Goal: Transaction & Acquisition: Purchase product/service

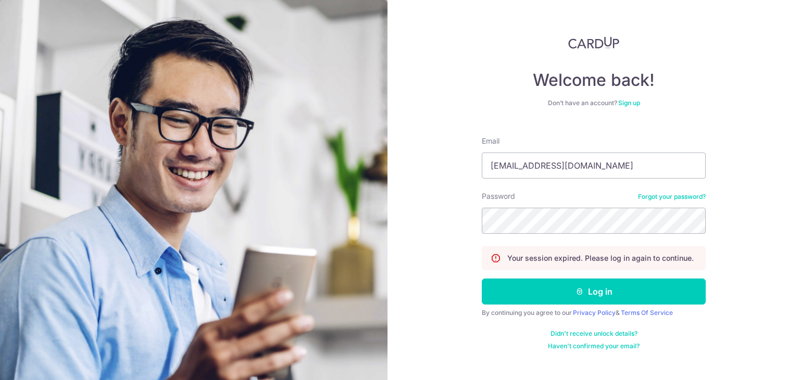
type input "suvianchua@gmail.com"
click at [482, 279] on button "Log in" at bounding box center [594, 292] width 224 height 26
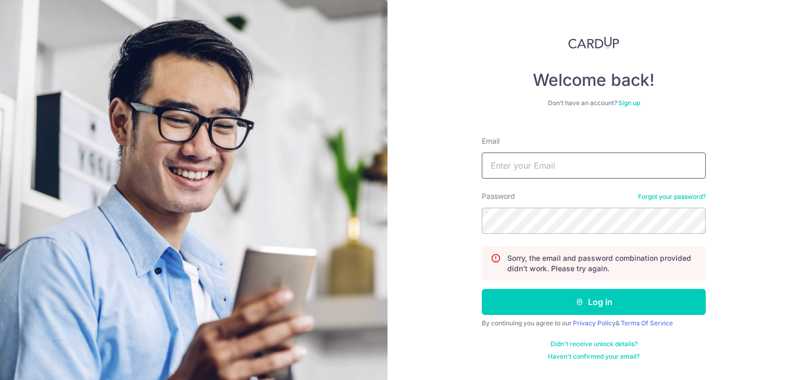
click at [527, 163] on input "Email" at bounding box center [594, 166] width 224 height 26
type input "S"
type input "suvianchua@gmail.com"
click at [482, 289] on button "Log in" at bounding box center [594, 302] width 224 height 26
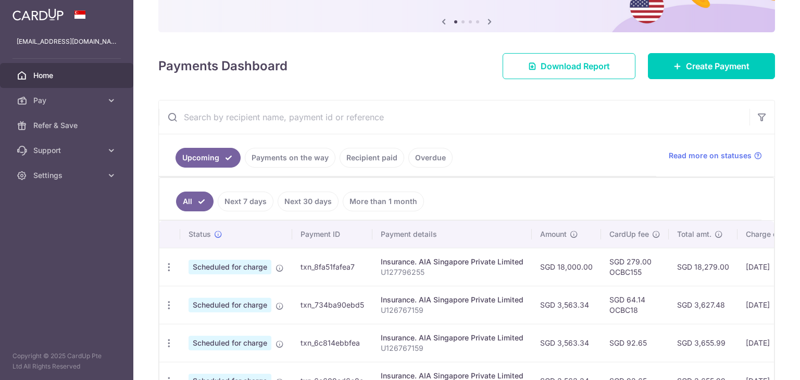
scroll to position [104, 0]
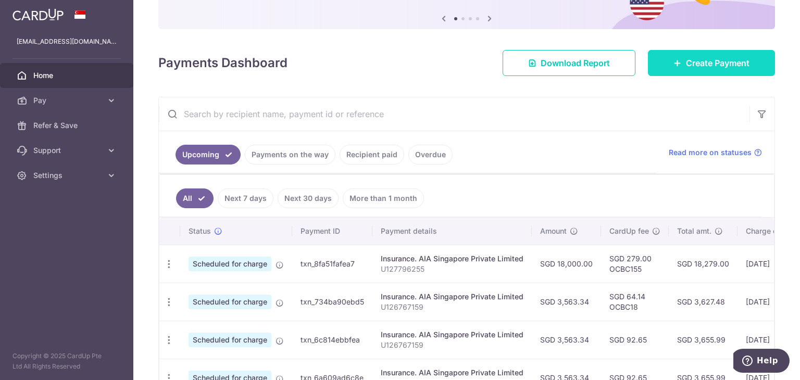
click at [694, 61] on span "Create Payment" at bounding box center [718, 63] width 64 height 13
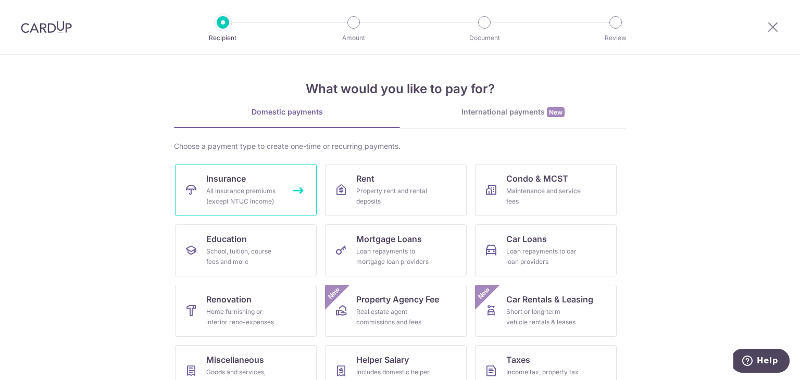
click at [275, 191] on div "All insurance premiums (except NTUC Income)" at bounding box center [243, 196] width 75 height 21
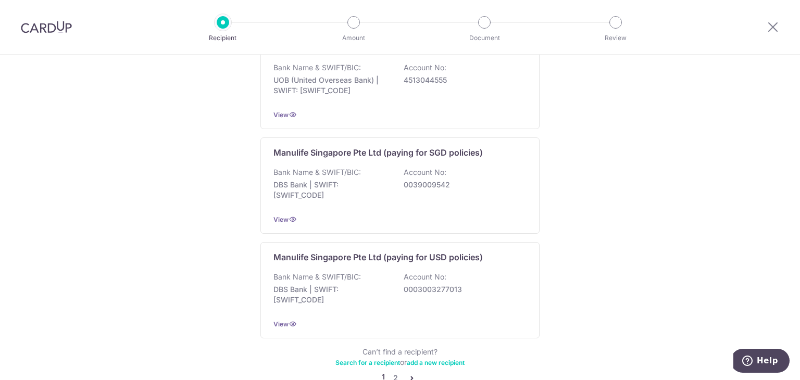
scroll to position [1040, 0]
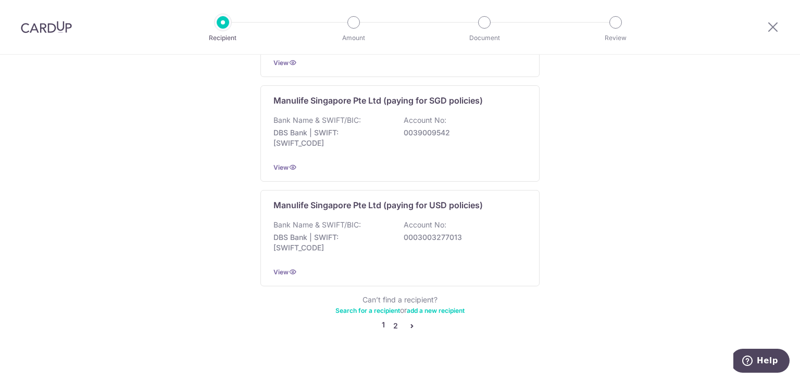
click at [390, 320] on link "2" at bounding box center [395, 326] width 13 height 13
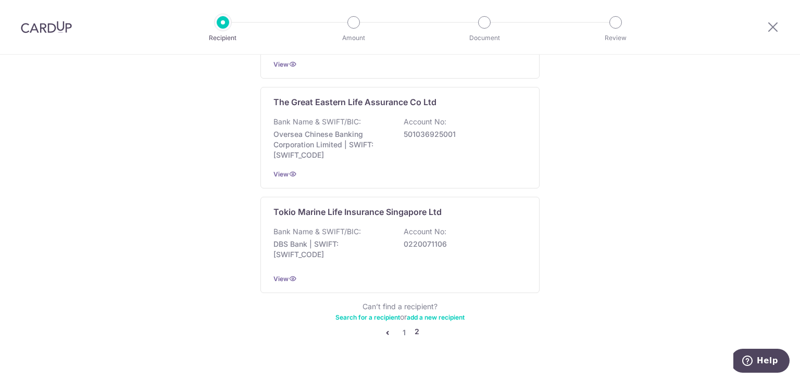
scroll to position [1042, 0]
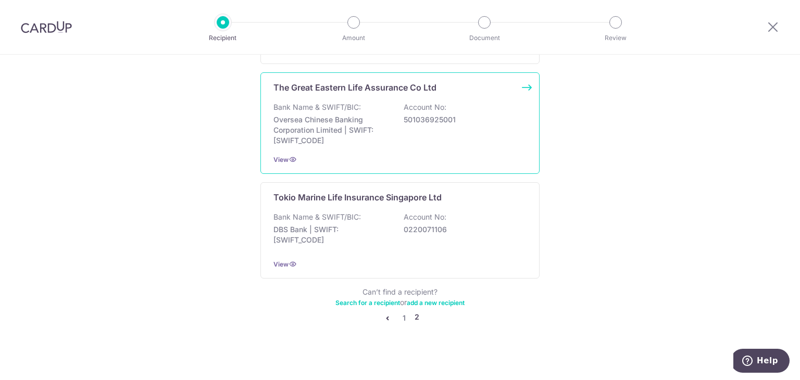
click at [427, 127] on div "Bank Name & SWIFT/BIC: Oversea Chinese Banking Corporation Limited | SWIFT: OCB…" at bounding box center [400, 124] width 253 height 44
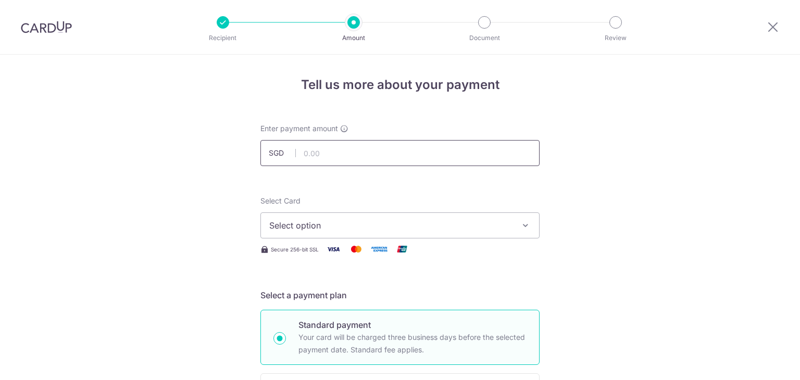
click at [313, 156] on input "text" at bounding box center [400, 153] width 279 height 26
click at [321, 153] on input "text" at bounding box center [400, 153] width 279 height 26
type input "355.63"
click at [298, 232] on button "Select option" at bounding box center [400, 226] width 279 height 26
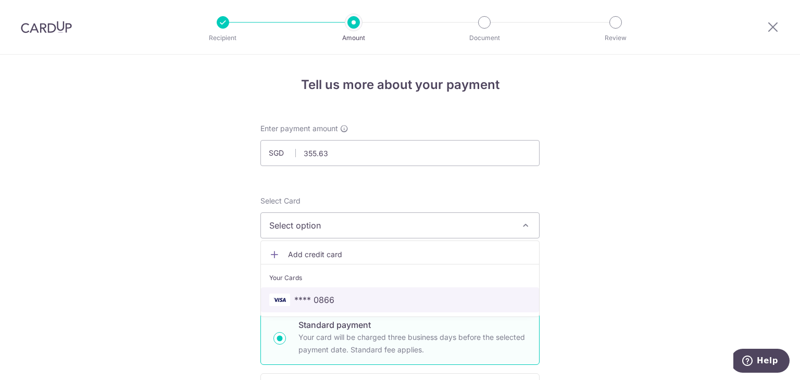
drag, startPoint x: 321, startPoint y: 293, endPoint x: 417, endPoint y: 272, distance: 98.8
click at [321, 294] on span "**** 0866" at bounding box center [314, 300] width 40 height 13
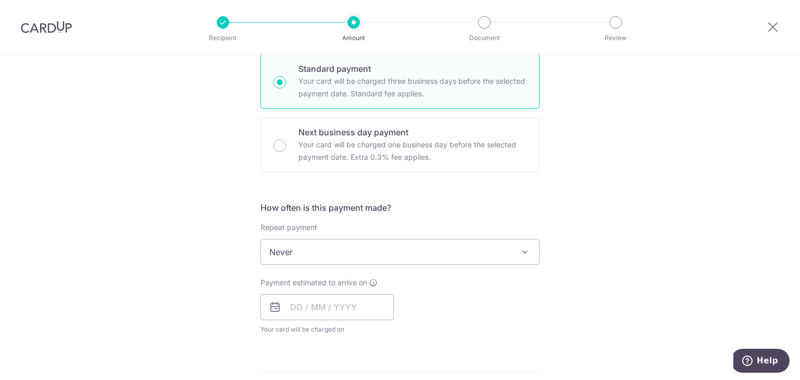
scroll to position [261, 0]
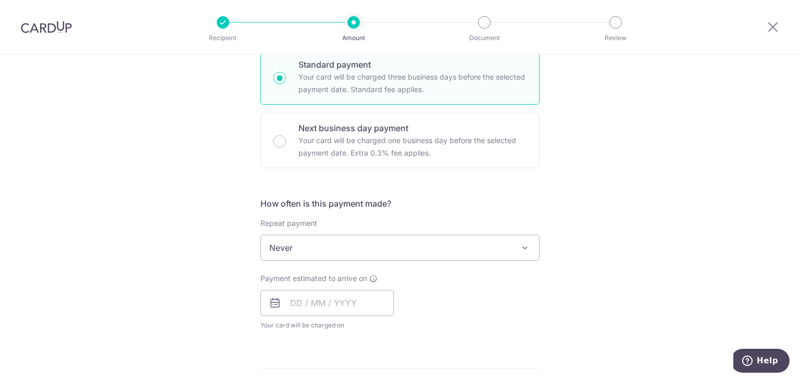
click at [372, 258] on span "Never" at bounding box center [400, 248] width 278 height 25
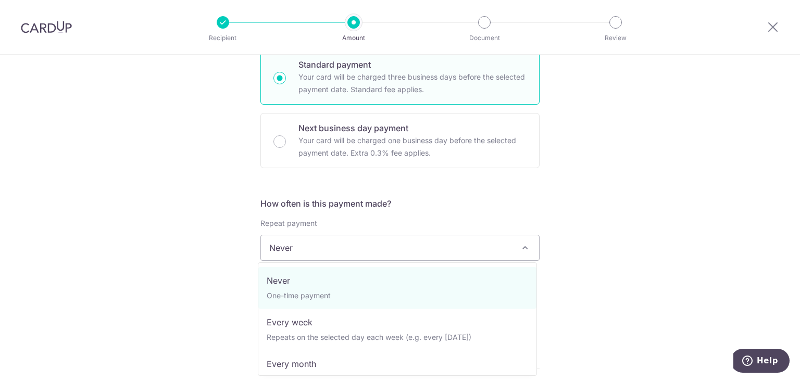
click at [586, 267] on div "Tell us more about your payment Enter payment amount SGD 355.63 355.63 Select C…" at bounding box center [400, 265] width 800 height 943
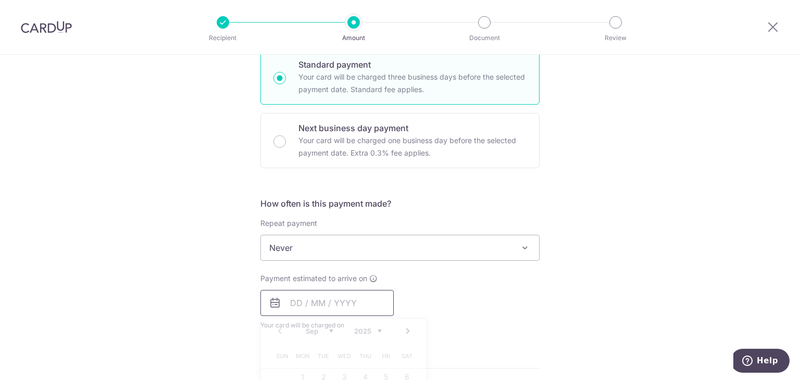
click at [357, 307] on input "text" at bounding box center [327, 303] width 133 height 26
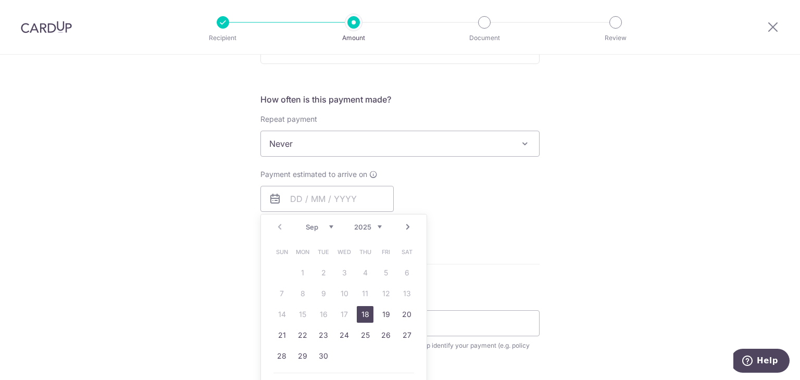
click at [367, 314] on link "18" at bounding box center [365, 314] width 17 height 17
type input "[DATE]"
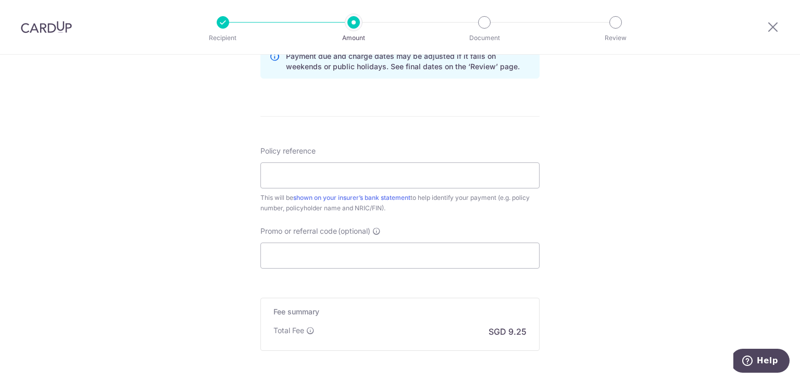
scroll to position [573, 0]
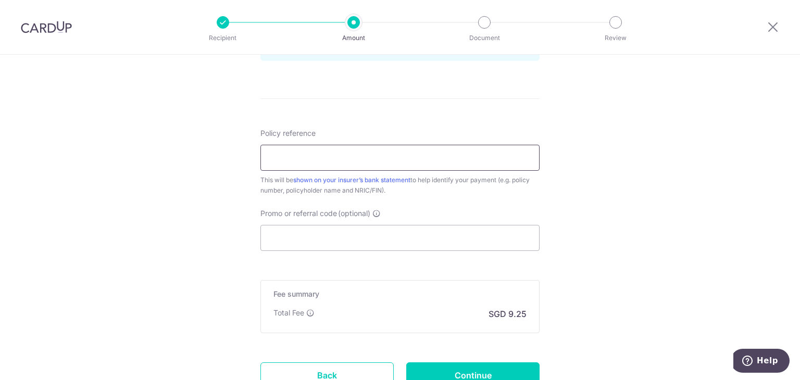
click at [379, 158] on input "Policy reference" at bounding box center [400, 158] width 279 height 26
click at [335, 158] on input "Policy reference" at bounding box center [400, 158] width 279 height 26
type input "0089409872"
click at [485, 243] on input "Promo or referral code (optional)" at bounding box center [400, 238] width 279 height 26
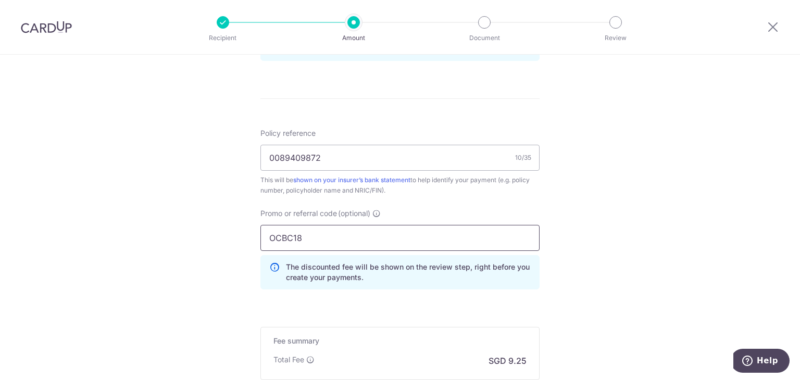
type input "OCBC18"
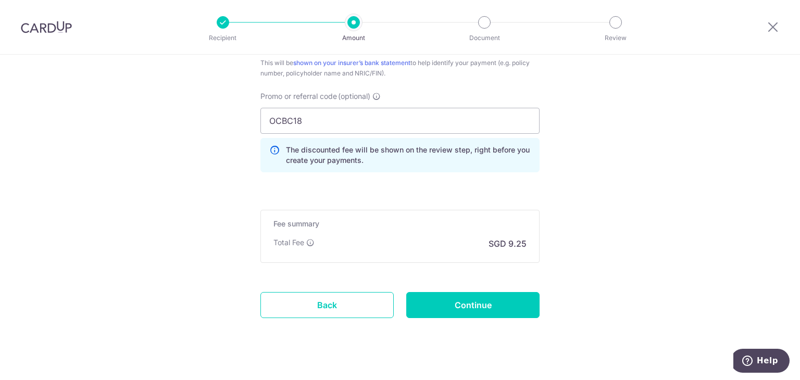
scroll to position [705, 0]
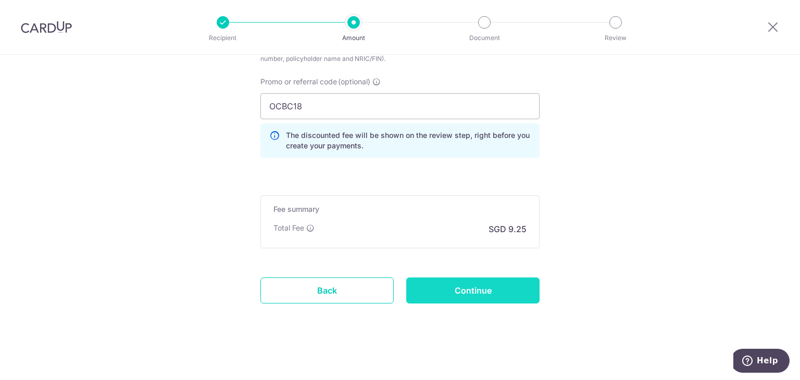
click at [470, 284] on input "Continue" at bounding box center [472, 291] width 133 height 26
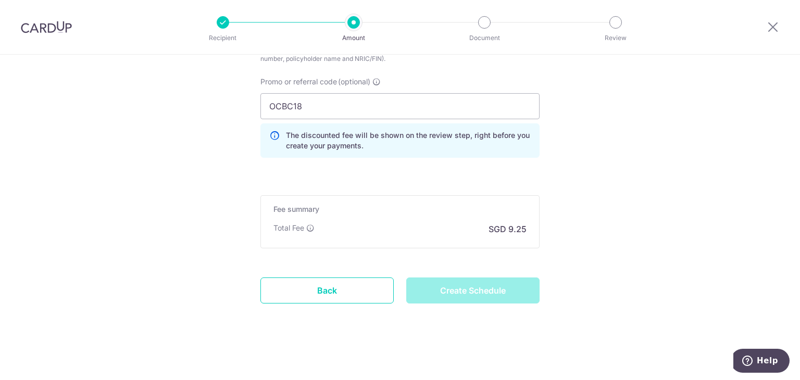
type input "Create Schedule"
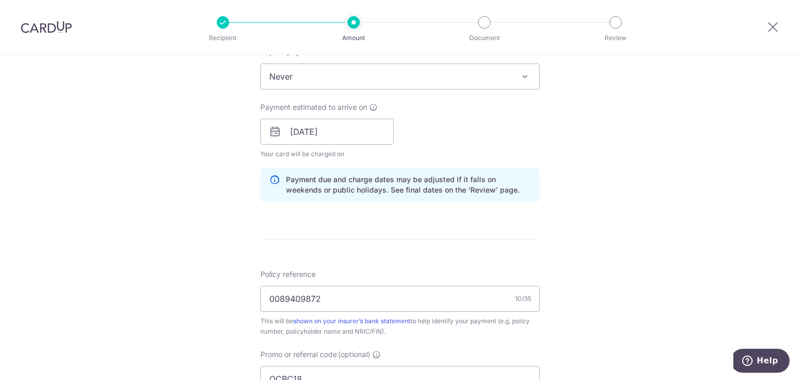
scroll to position [355, 0]
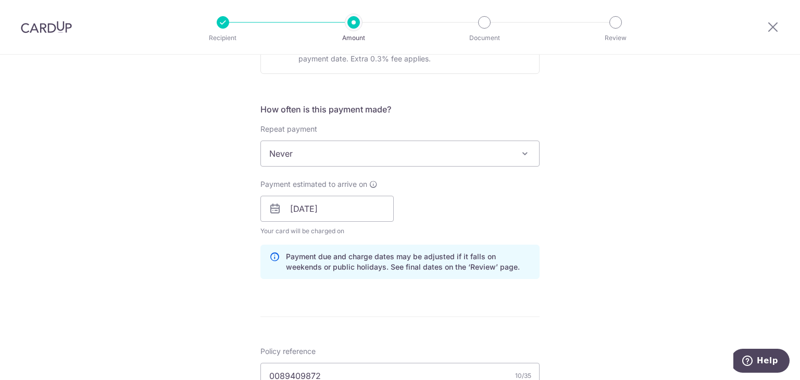
click at [330, 156] on span "Never" at bounding box center [400, 153] width 278 height 25
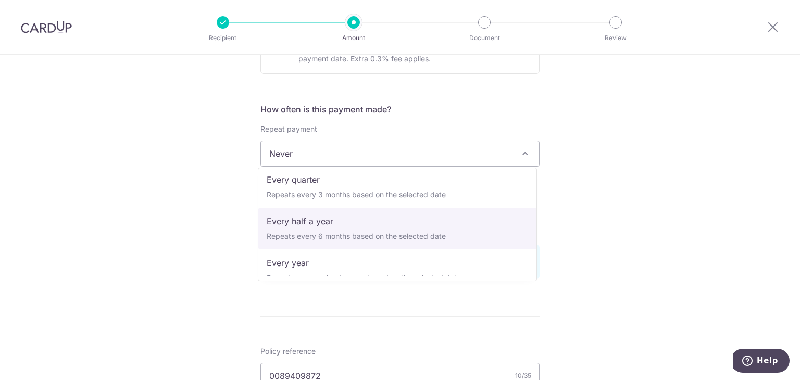
scroll to position [146, 0]
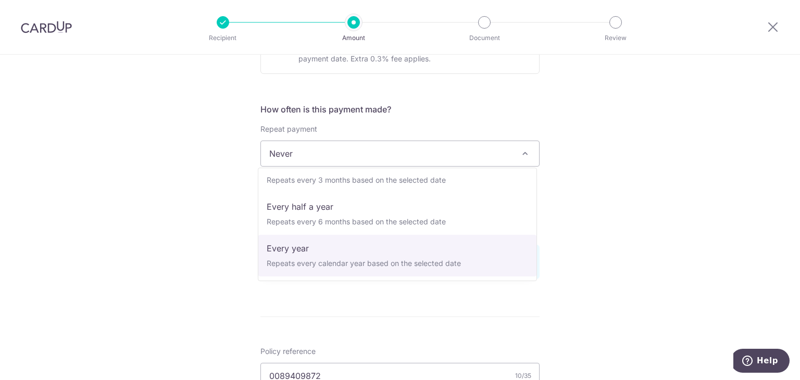
select select "6"
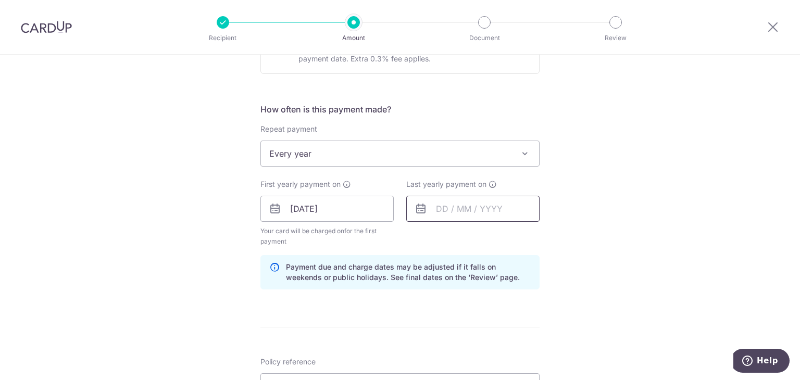
click at [455, 211] on input "text" at bounding box center [472, 209] width 133 height 26
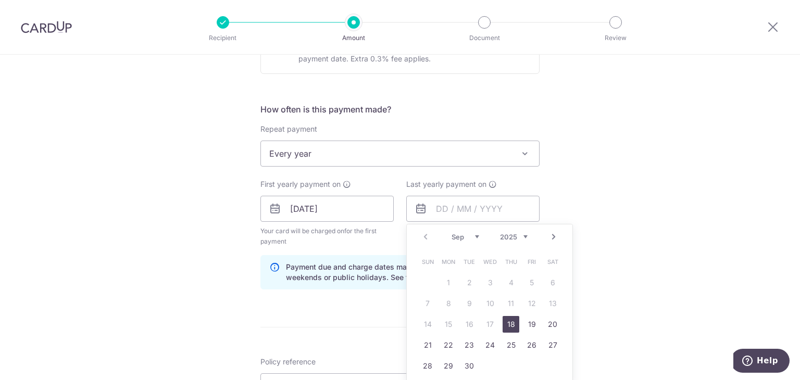
click at [517, 234] on select "2025 2026 2027 2028 2029 2030 2031 2032 2033 2034 2035" at bounding box center [514, 237] width 28 height 8
click at [440, 322] on link "14" at bounding box center [448, 324] width 17 height 17
type input "14/09/2026"
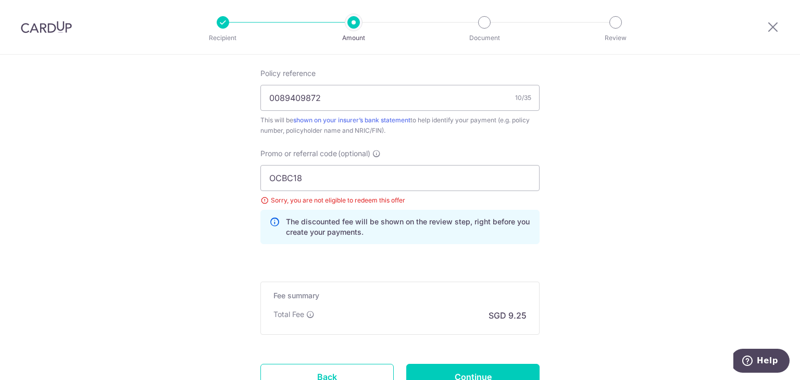
scroll to position [668, 0]
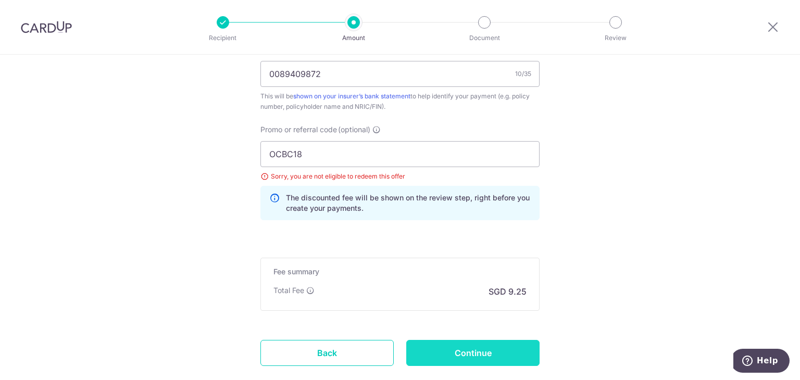
click at [446, 346] on input "Continue" at bounding box center [472, 353] width 133 height 26
type input "Update Schedule"
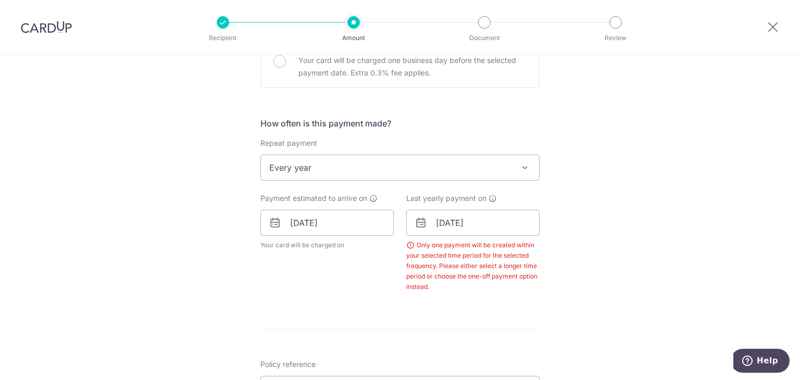
scroll to position [340, 0]
click at [494, 228] on input "14/09/2026" at bounding box center [472, 224] width 133 height 26
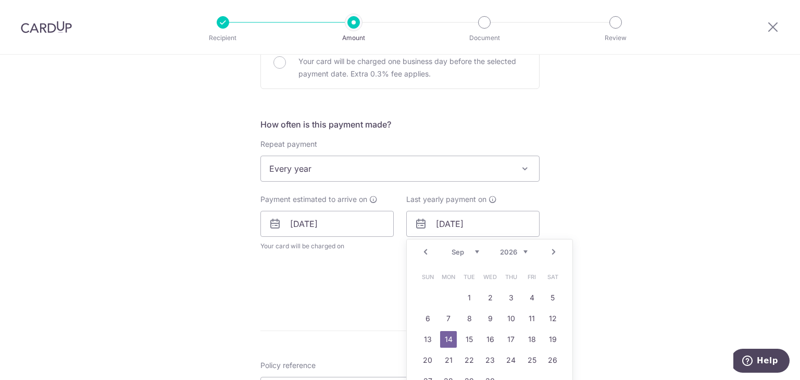
click at [515, 249] on select "2025 2026 2027 2028 2029 2030 2031 2032 2033 2034 2035" at bounding box center [514, 252] width 28 height 8
click at [466, 340] on link "14" at bounding box center [469, 339] width 17 height 17
type input "14/09/2027"
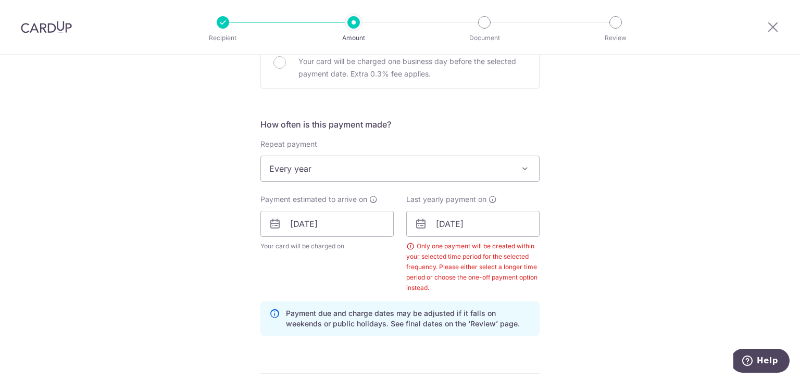
click at [621, 266] on div "Tell us more about your payment Enter payment amount SGD 355.63 355.63 Select C…" at bounding box center [400, 252] width 800 height 1074
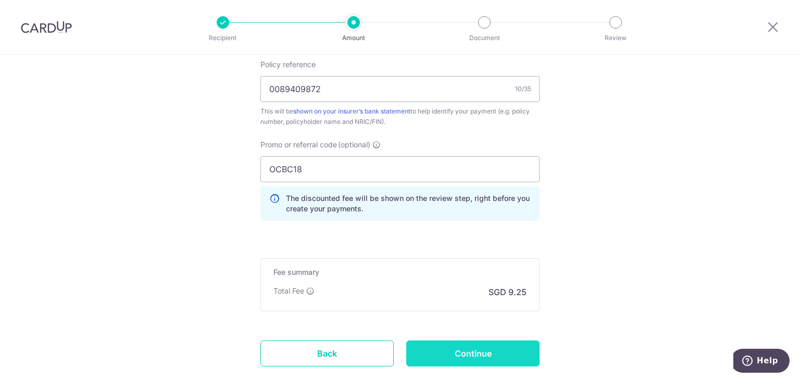
scroll to position [747, 0]
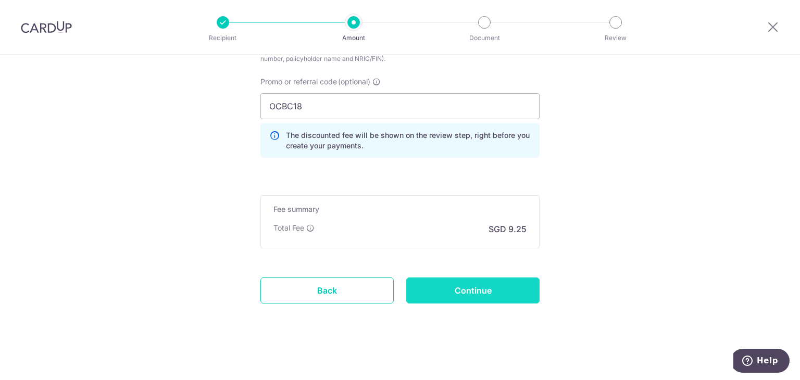
click at [486, 292] on input "Continue" at bounding box center [472, 291] width 133 height 26
type input "Update Schedule"
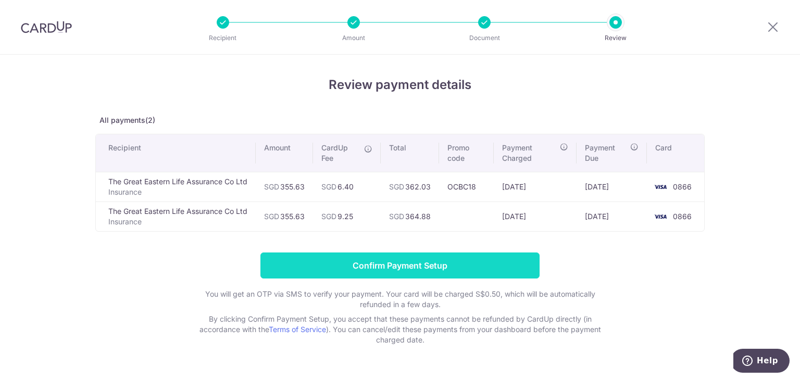
click at [377, 267] on input "Confirm Payment Setup" at bounding box center [400, 266] width 279 height 26
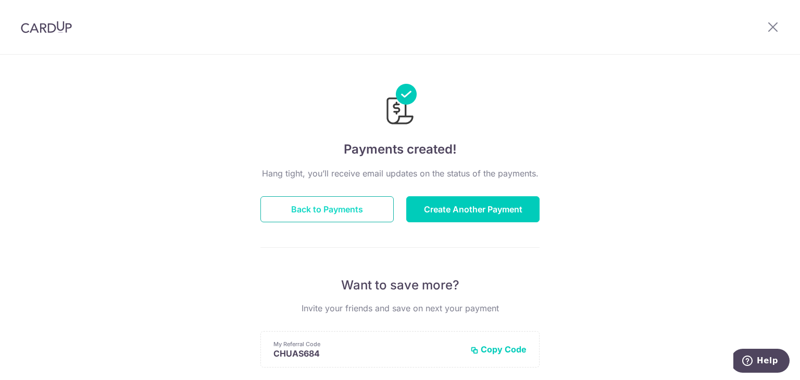
click at [352, 207] on button "Back to Payments" at bounding box center [327, 209] width 133 height 26
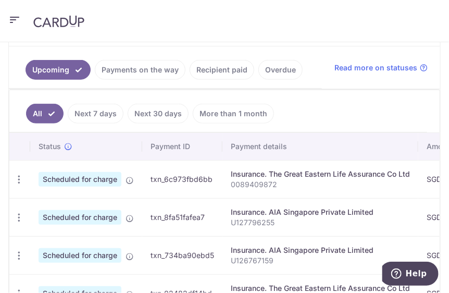
scroll to position [313, 0]
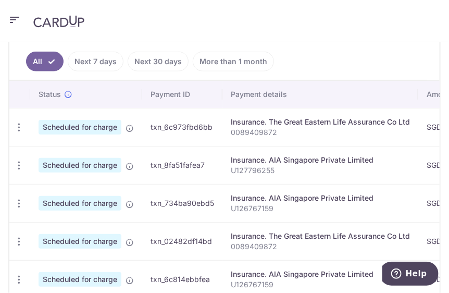
click at [265, 3] on header at bounding box center [224, 21] width 449 height 42
